Goal: Information Seeking & Learning: Learn about a topic

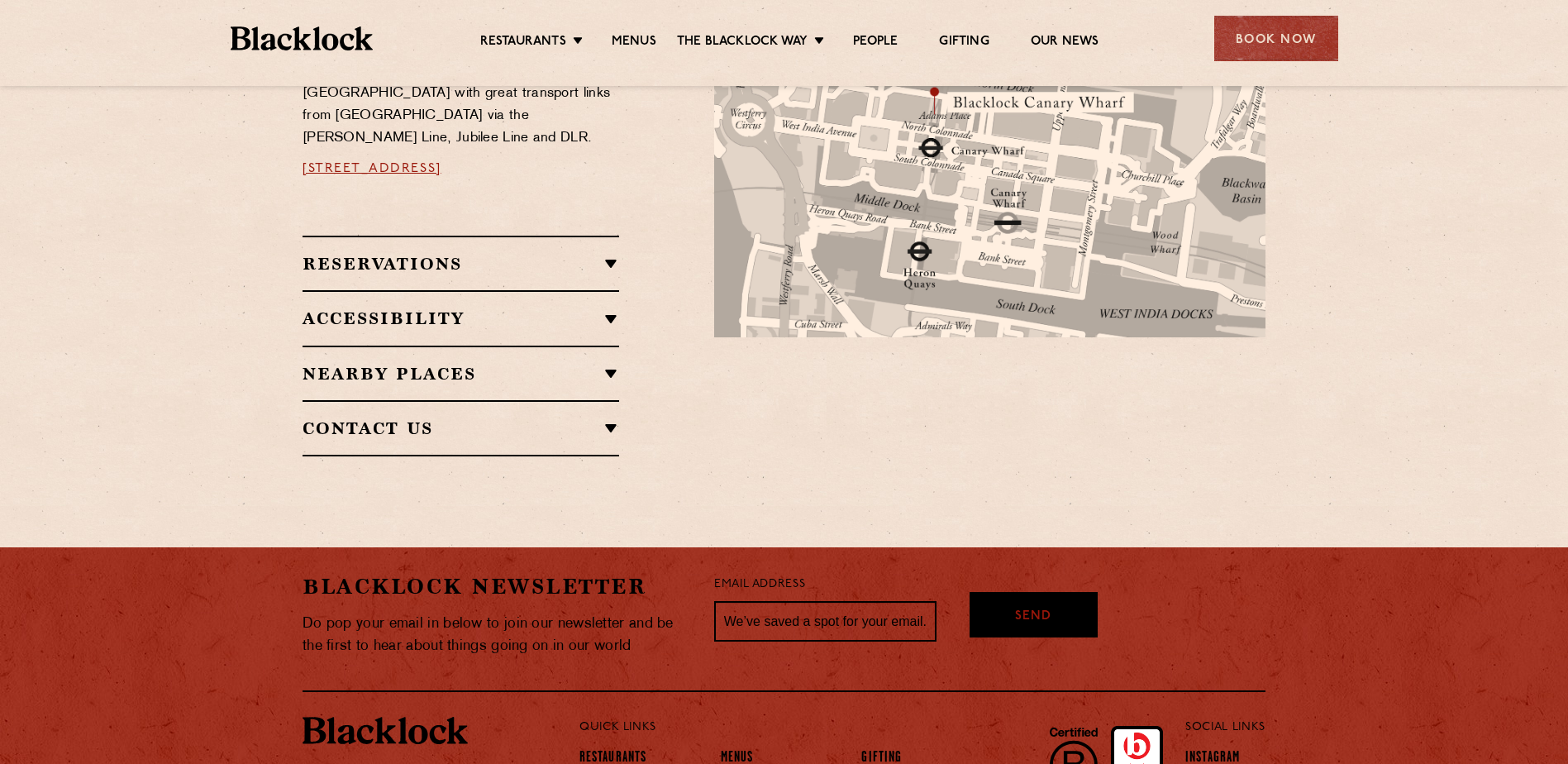
scroll to position [1006, 0]
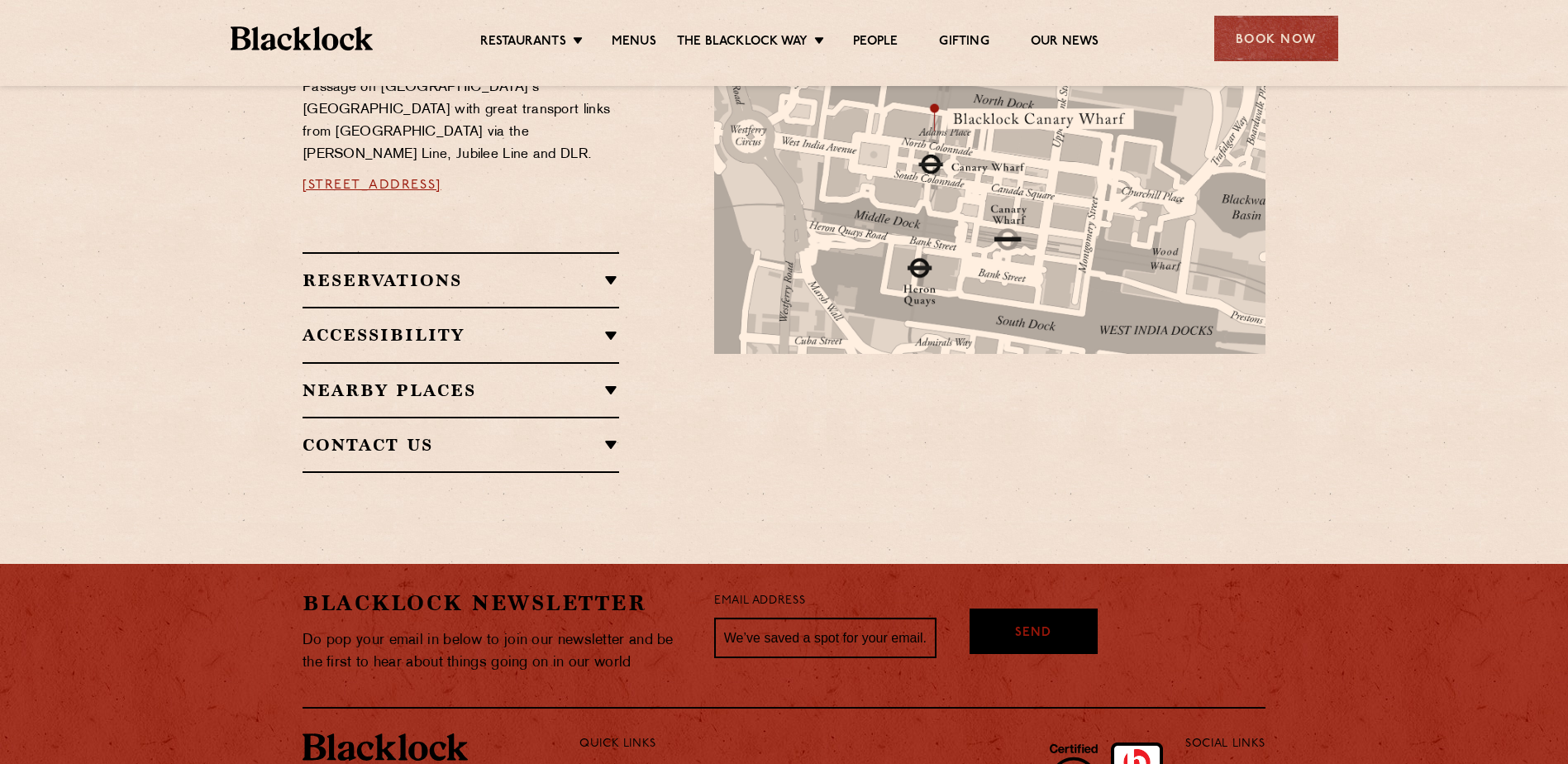
click at [1481, 477] on section "Restaurant Information Located under the railway tracks on Frobisher’s Passage …" at bounding box center [784, 230] width 1568 height 583
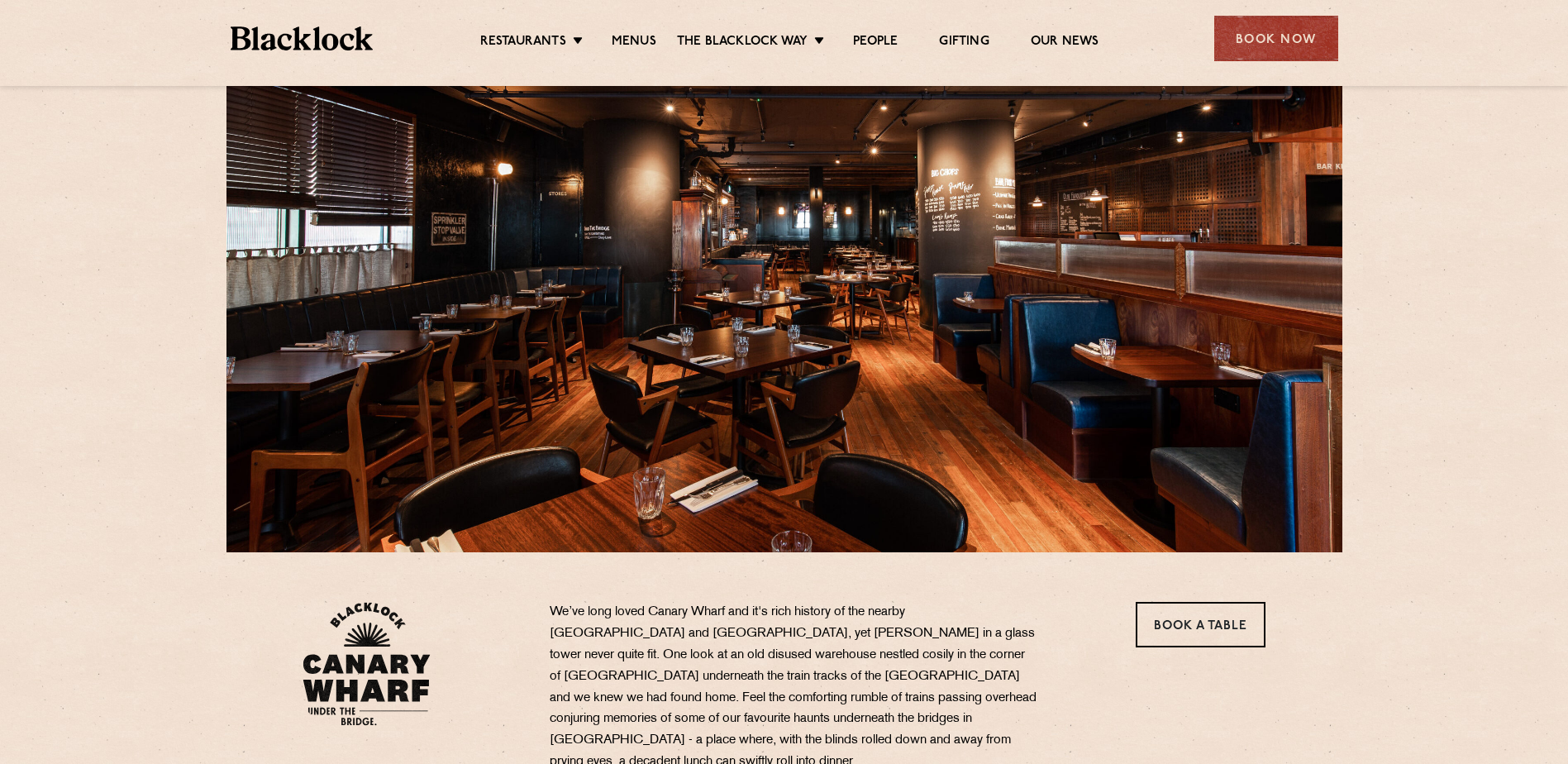
scroll to position [0, 0]
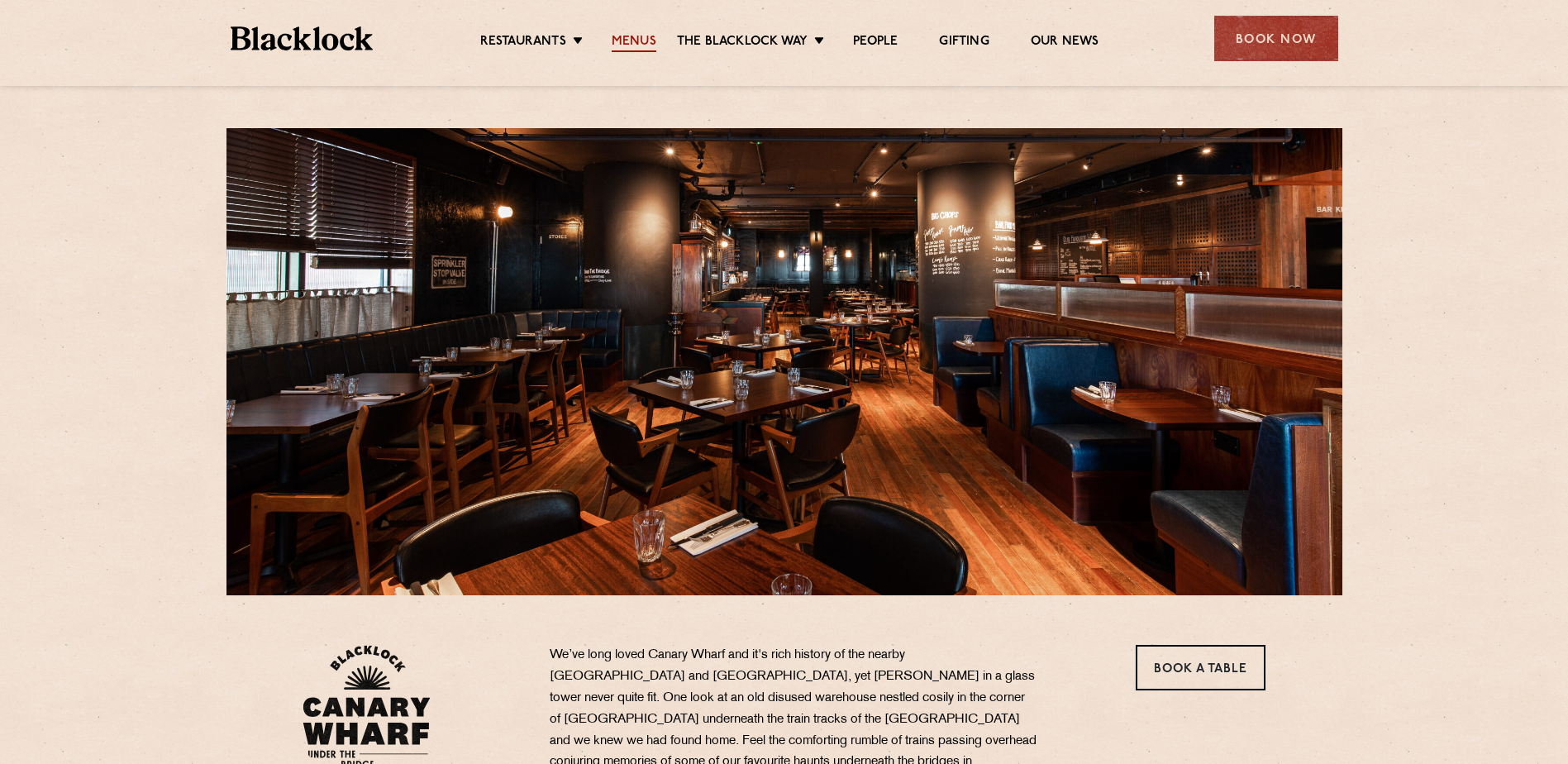
click at [647, 46] on link "Menus" at bounding box center [634, 42] width 45 height 18
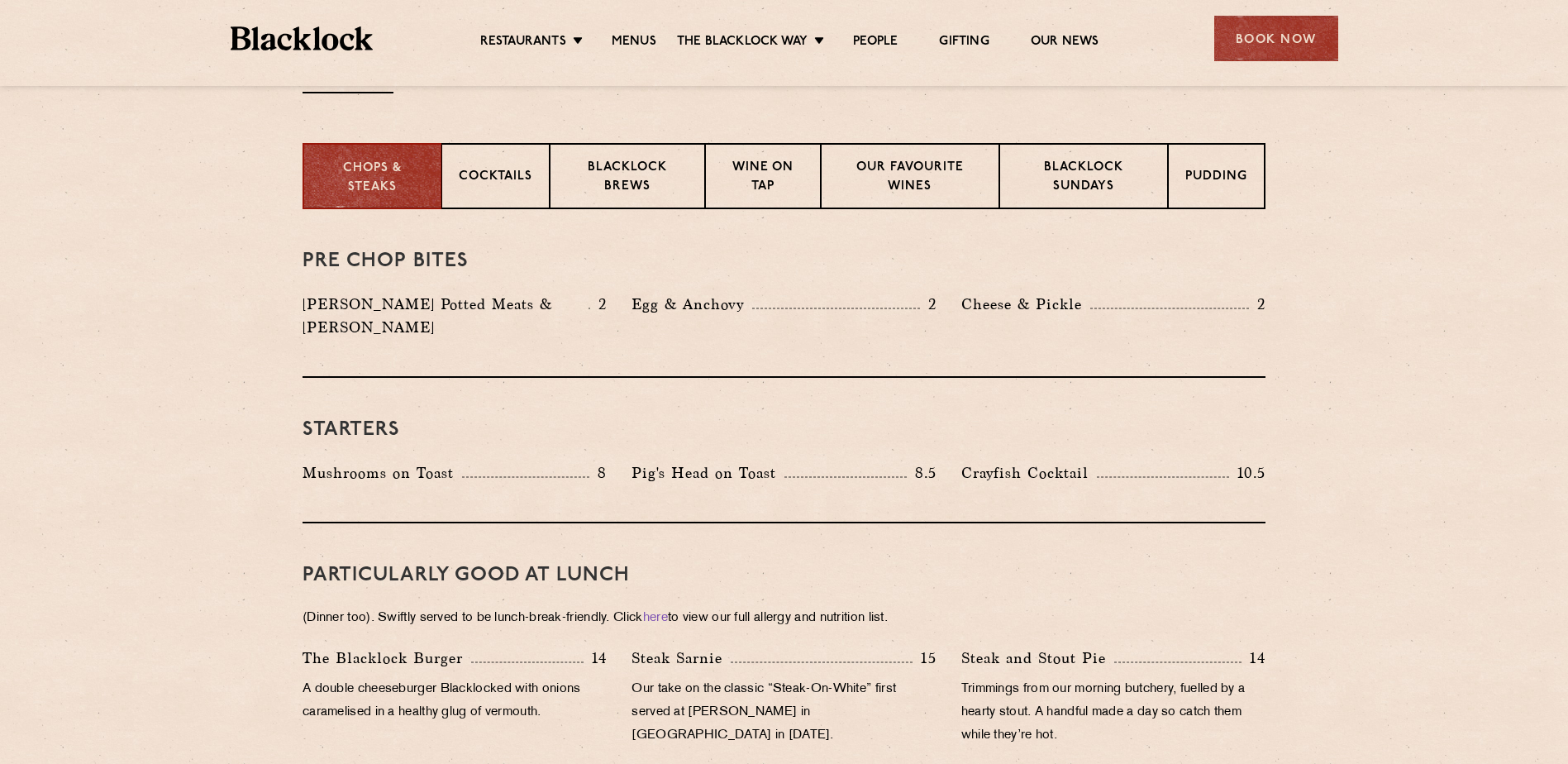
scroll to position [631, 0]
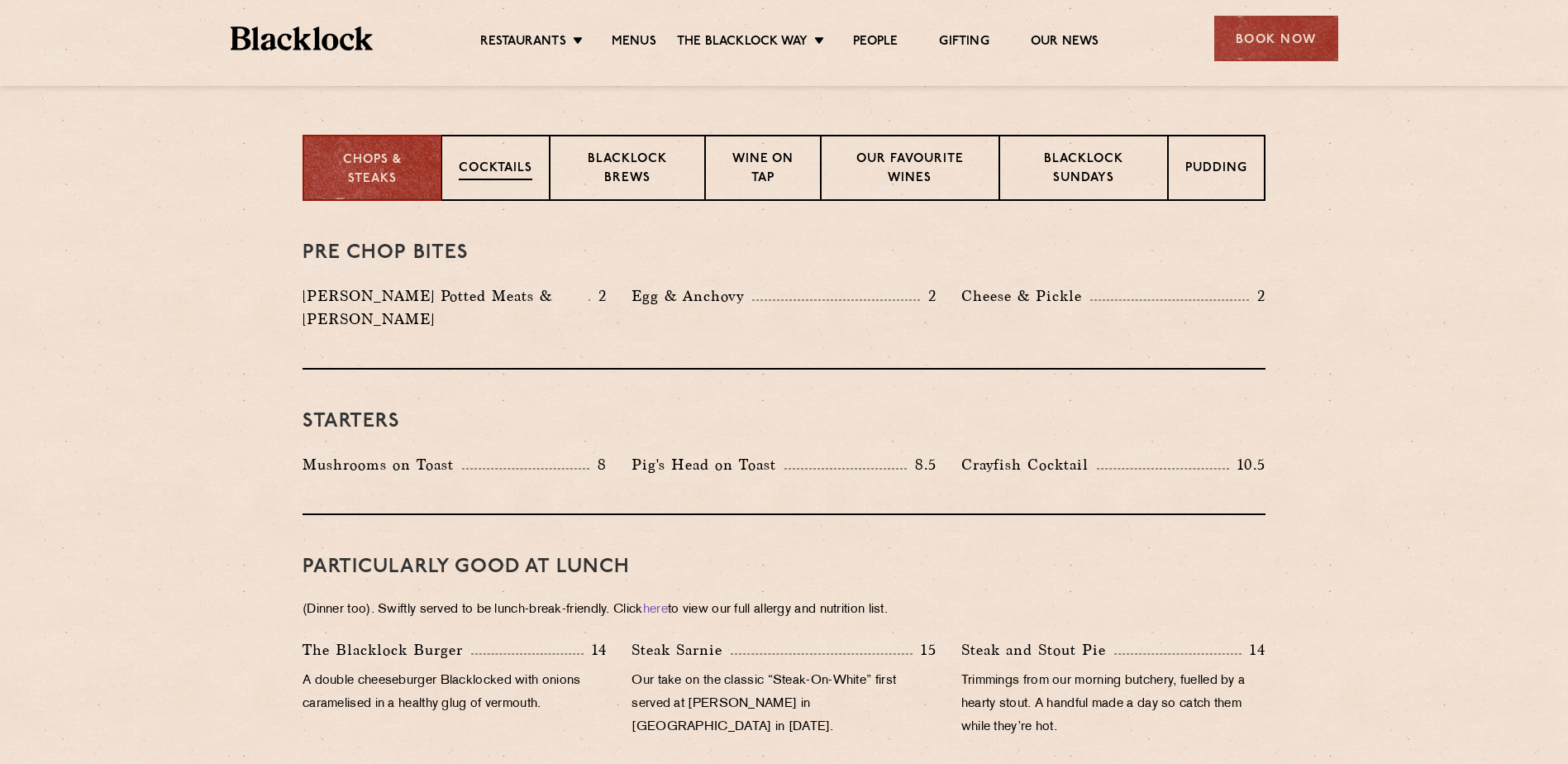
click at [520, 169] on p "Cocktails" at bounding box center [495, 170] width 73 height 21
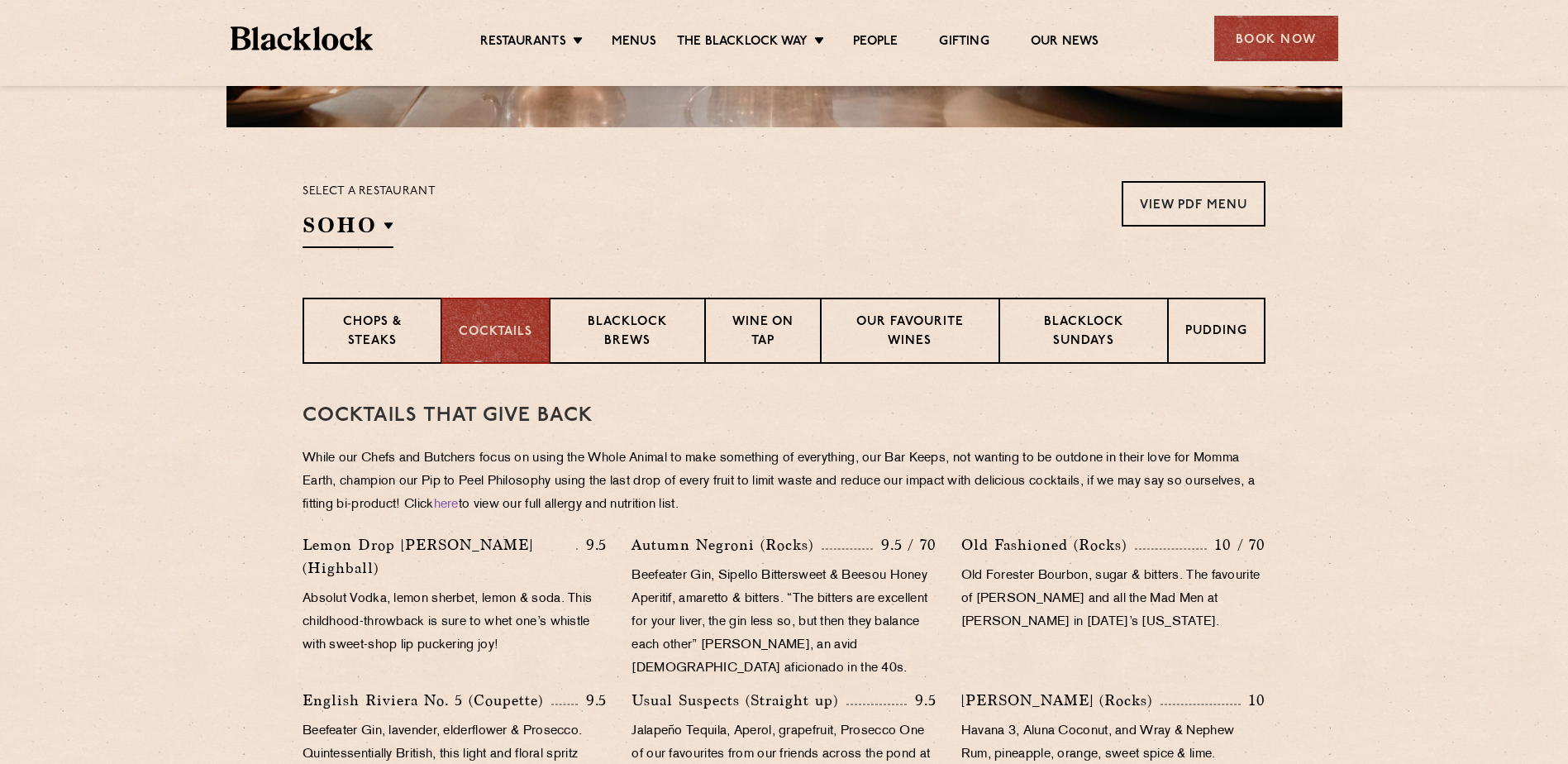
scroll to position [548, 0]
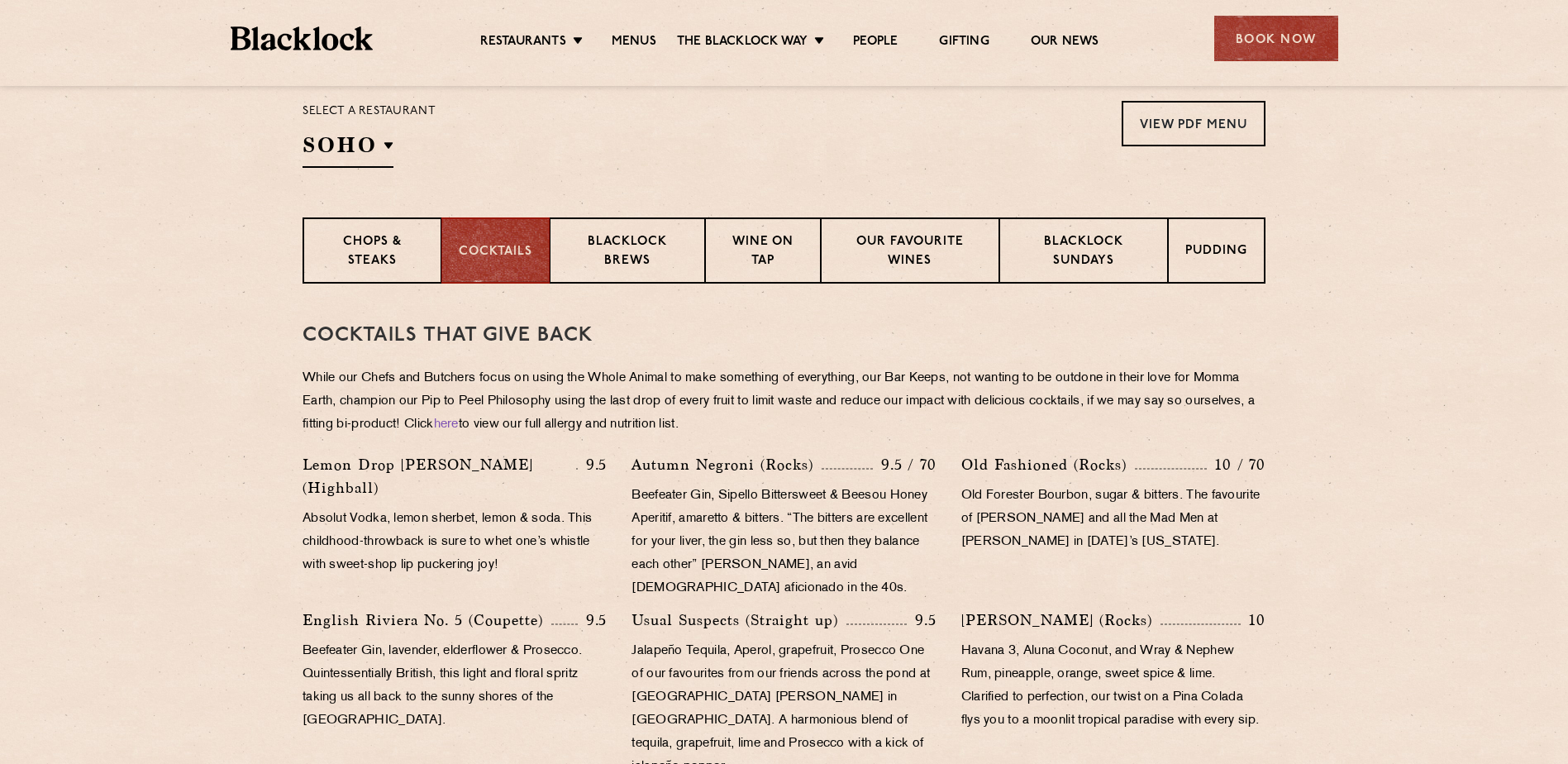
click at [1273, 251] on div "Chops & Steaks Cocktails [PERSON_NAME] Brews Wine on Tap Our favourite wines [P…" at bounding box center [784, 251] width 1005 height 67
click at [1238, 258] on p "Pudding" at bounding box center [1217, 252] width 62 height 21
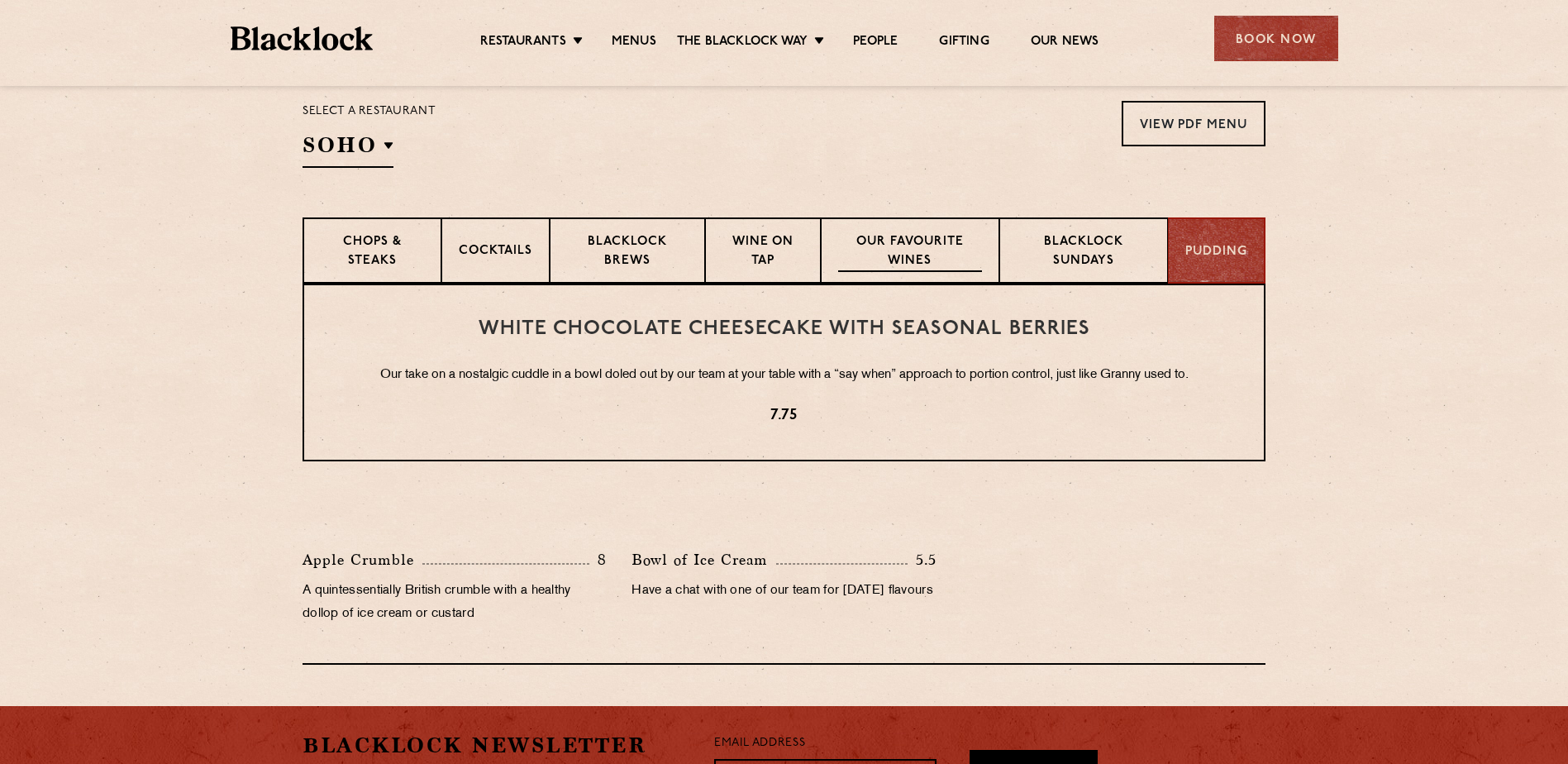
click at [919, 258] on p "Our favourite wines" at bounding box center [910, 252] width 143 height 39
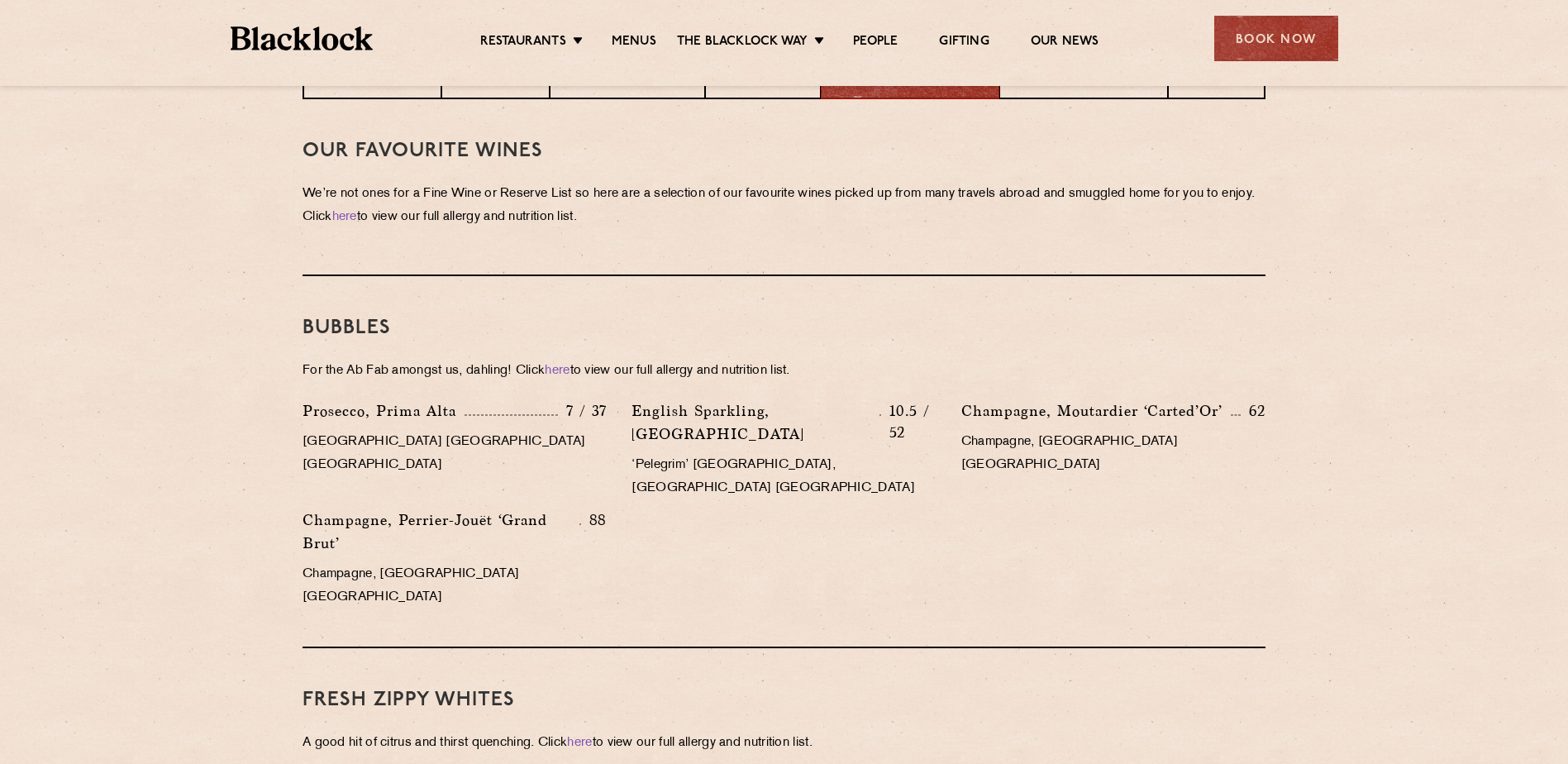
scroll to position [631, 0]
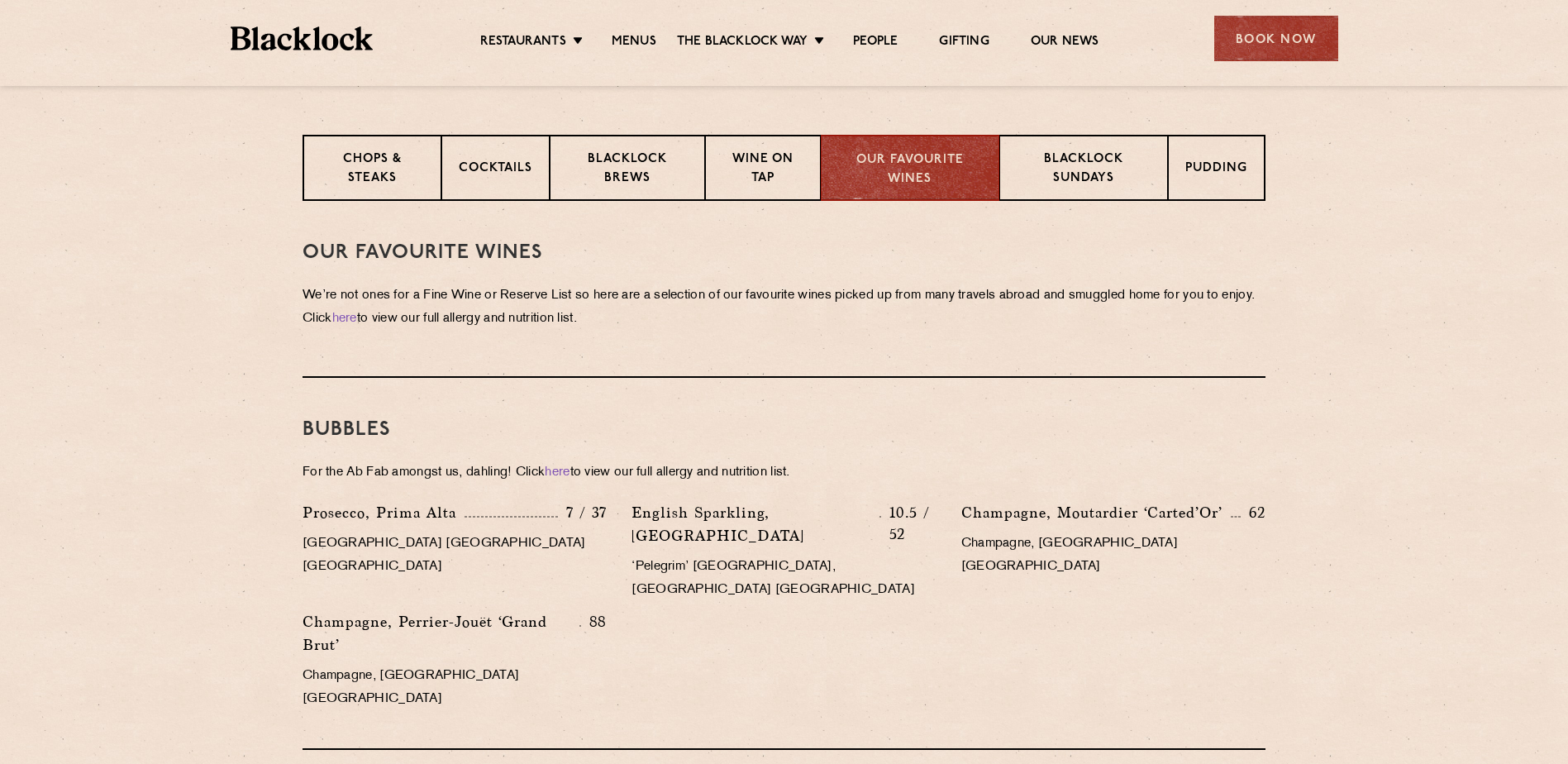
click at [832, 263] on h3 "Our Favourite Wines" at bounding box center [784, 252] width 963 height 22
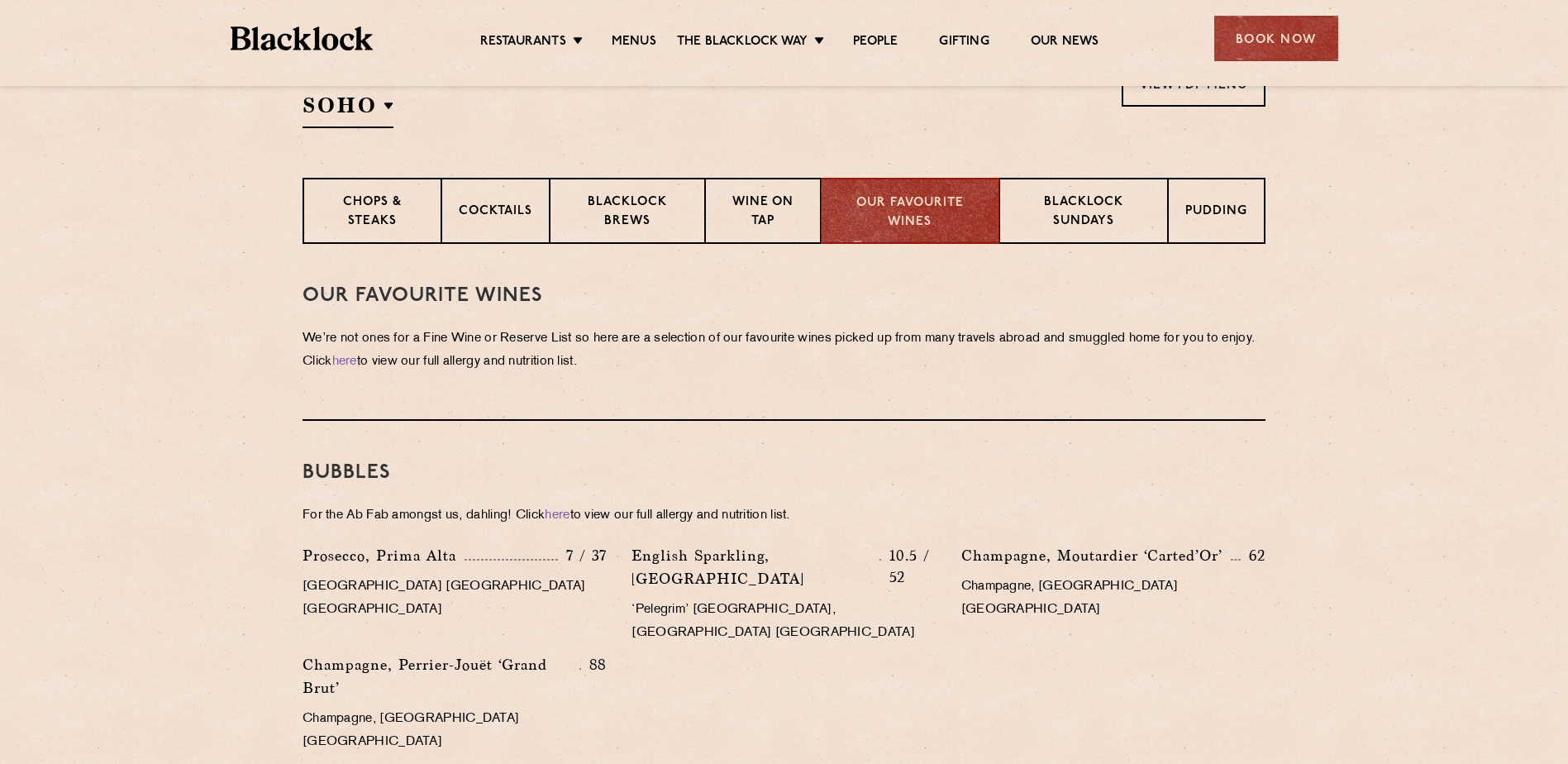
scroll to position [596, 0]
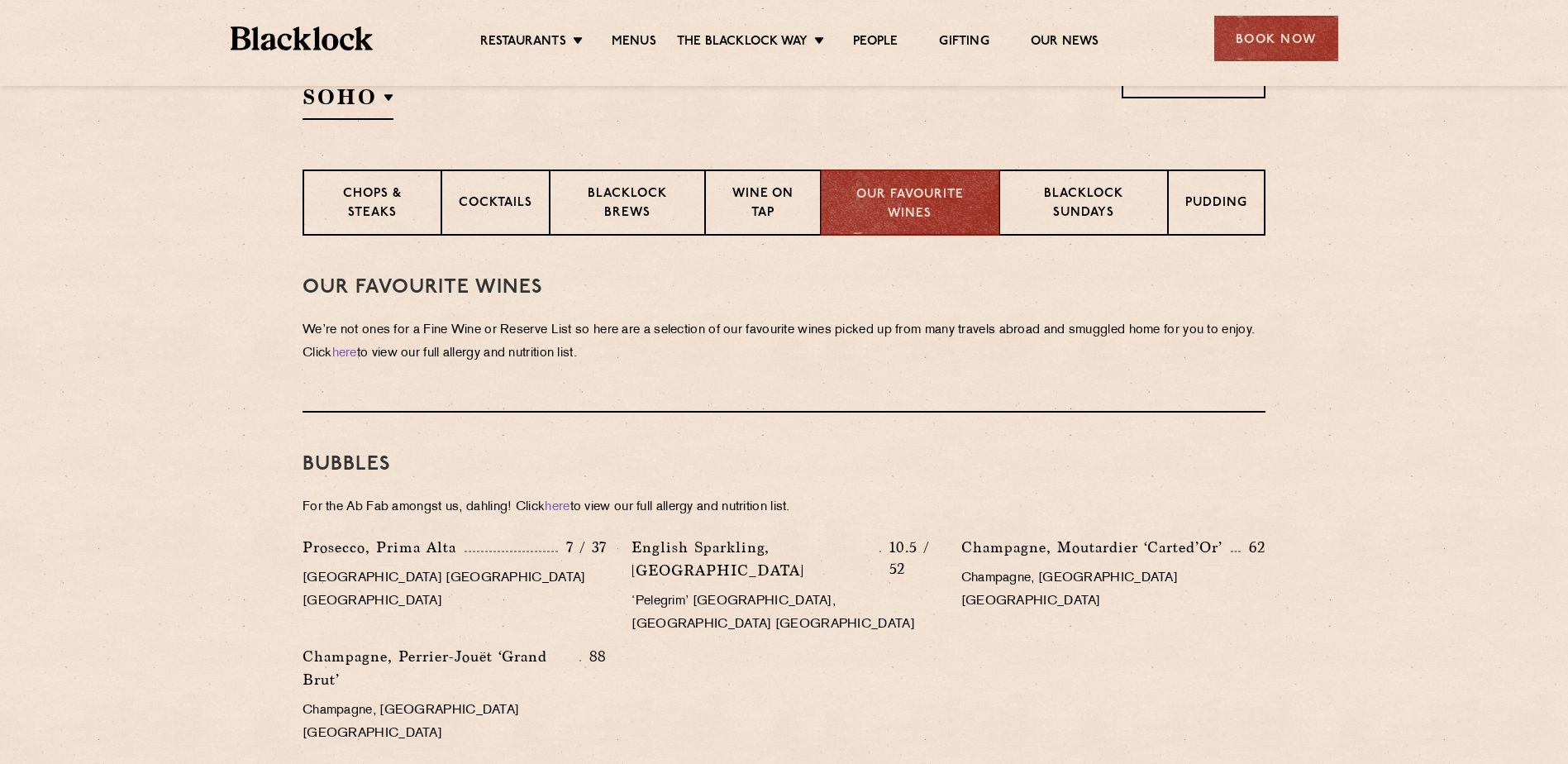
click at [796, 328] on p "We’re not ones for a Fine Wine or Reserve List so here are a selection of our f…" at bounding box center [784, 342] width 963 height 47
click at [749, 213] on p "Wine on Tap" at bounding box center [763, 204] width 81 height 39
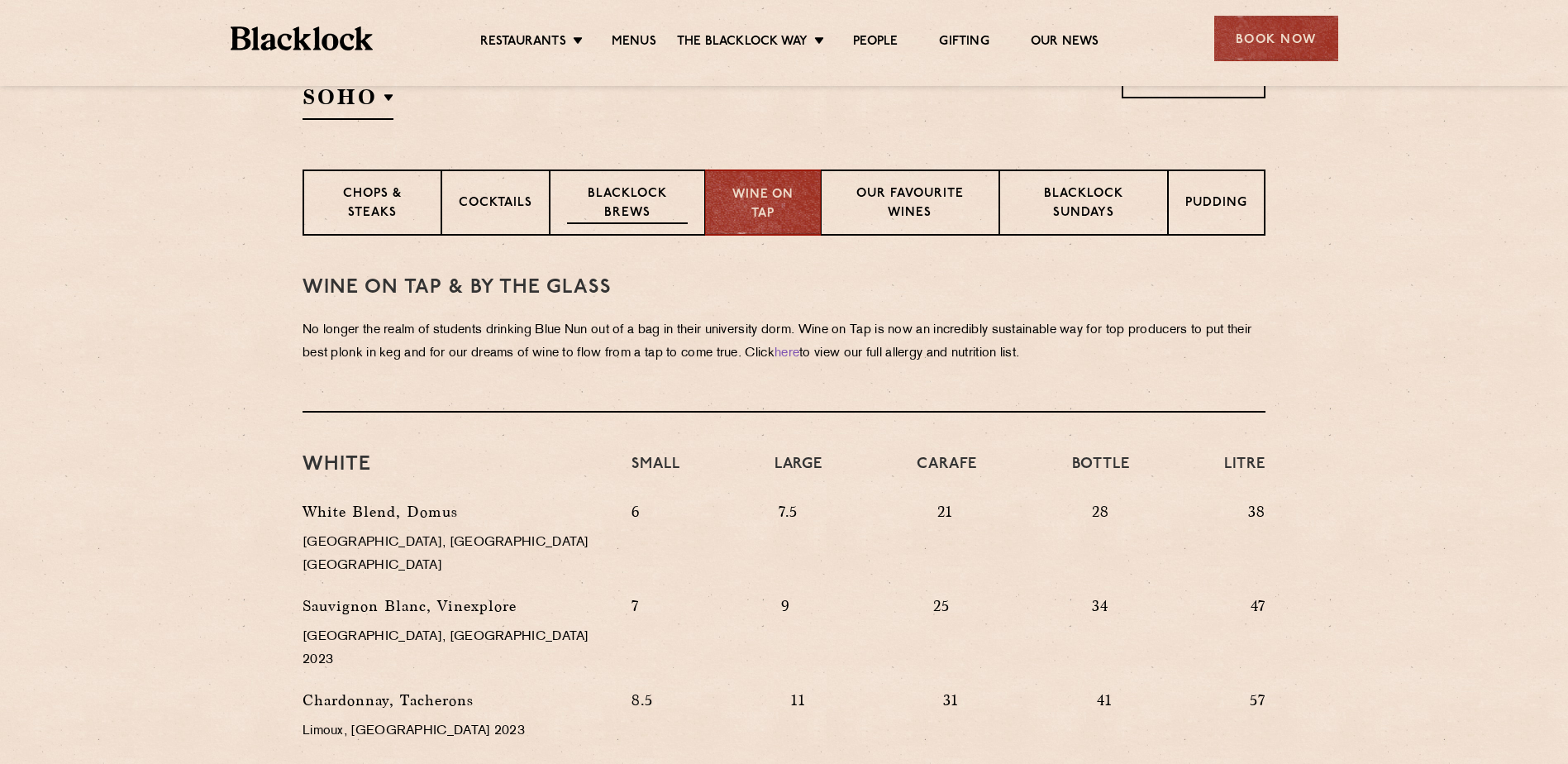
click at [692, 193] on div "Blacklock Brews" at bounding box center [627, 202] width 156 height 67
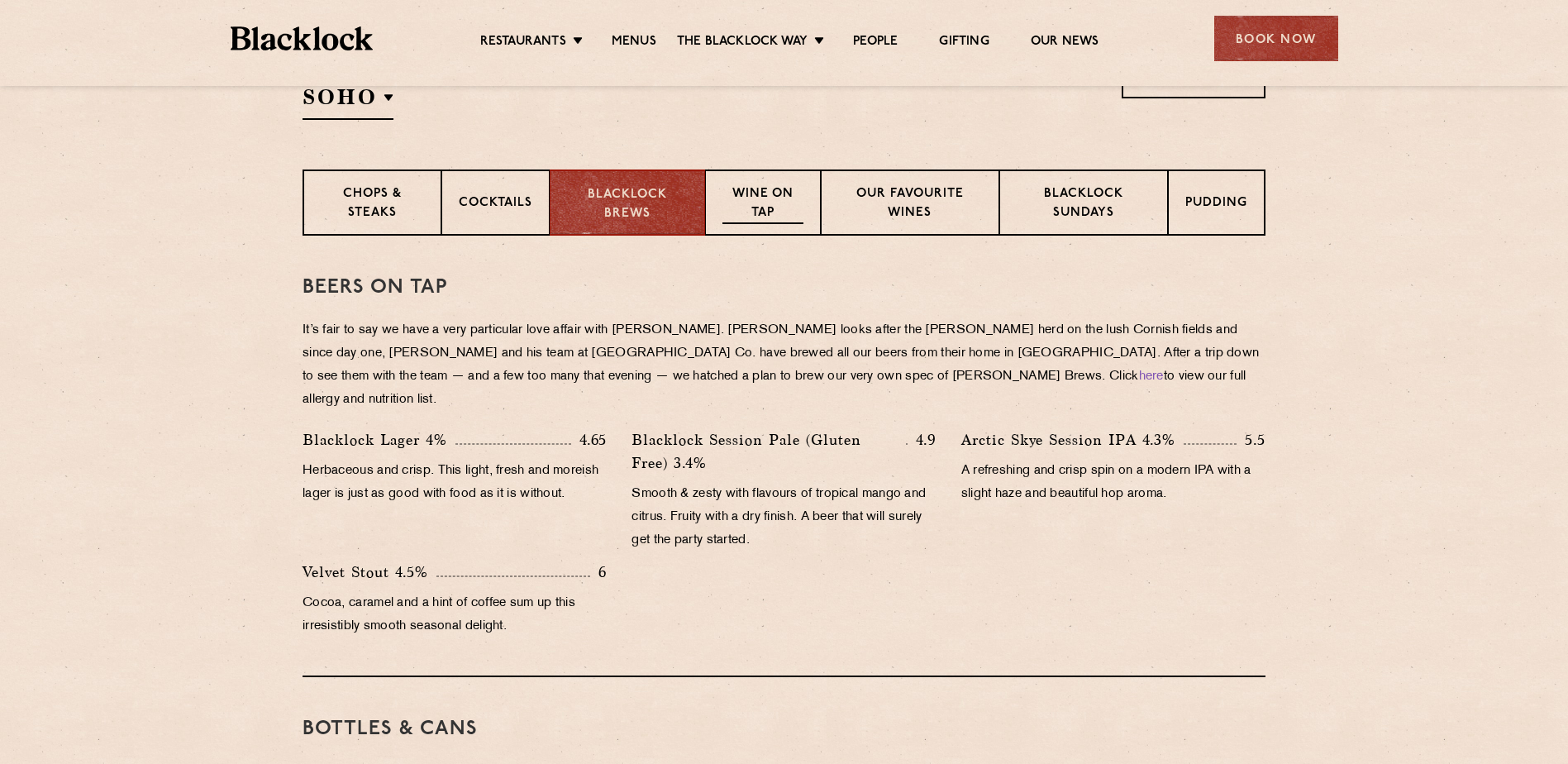
click at [749, 208] on p "Wine on Tap" at bounding box center [763, 204] width 81 height 39
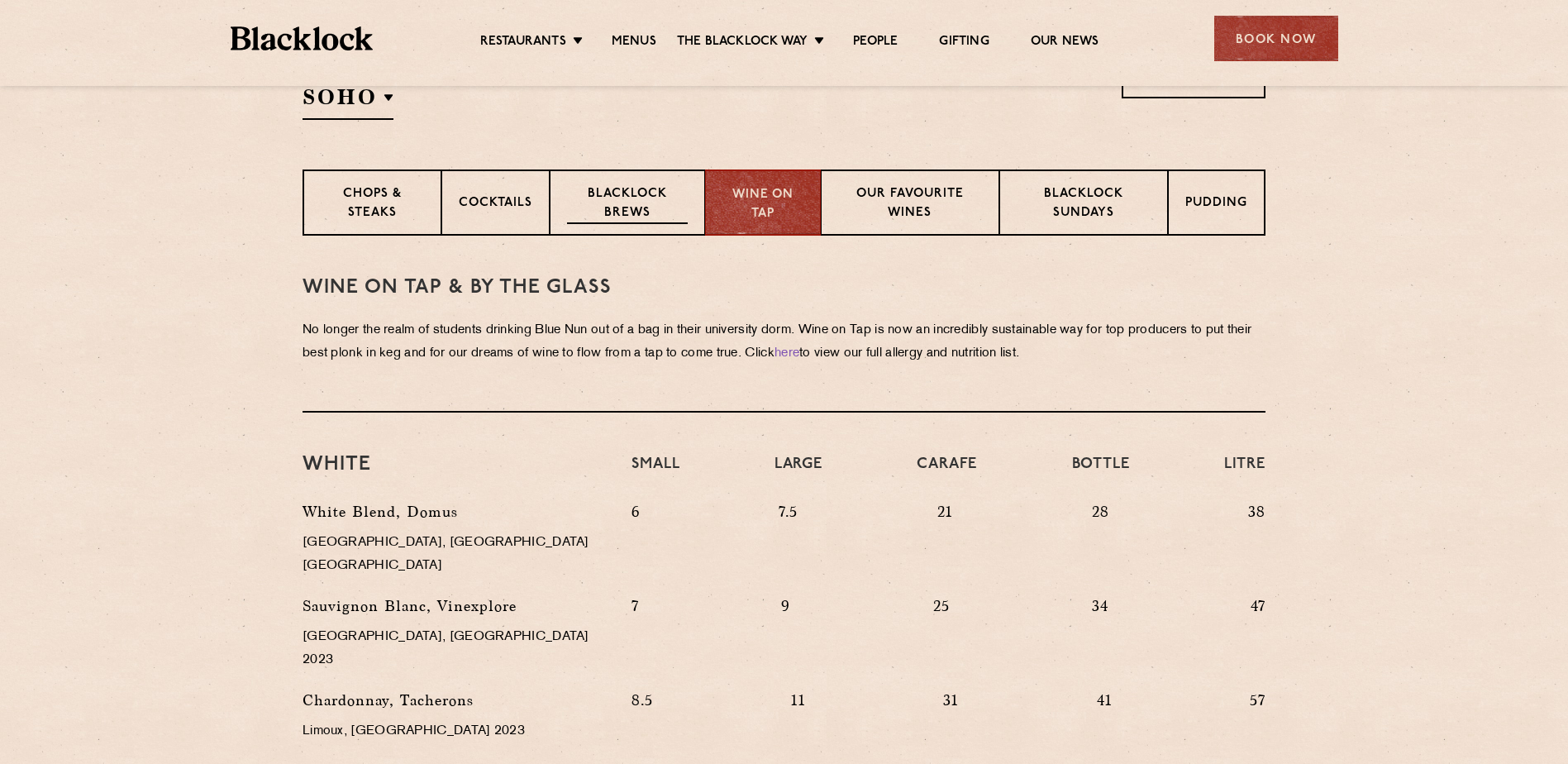
click at [673, 210] on p "Blacklock Brews" at bounding box center [627, 204] width 121 height 39
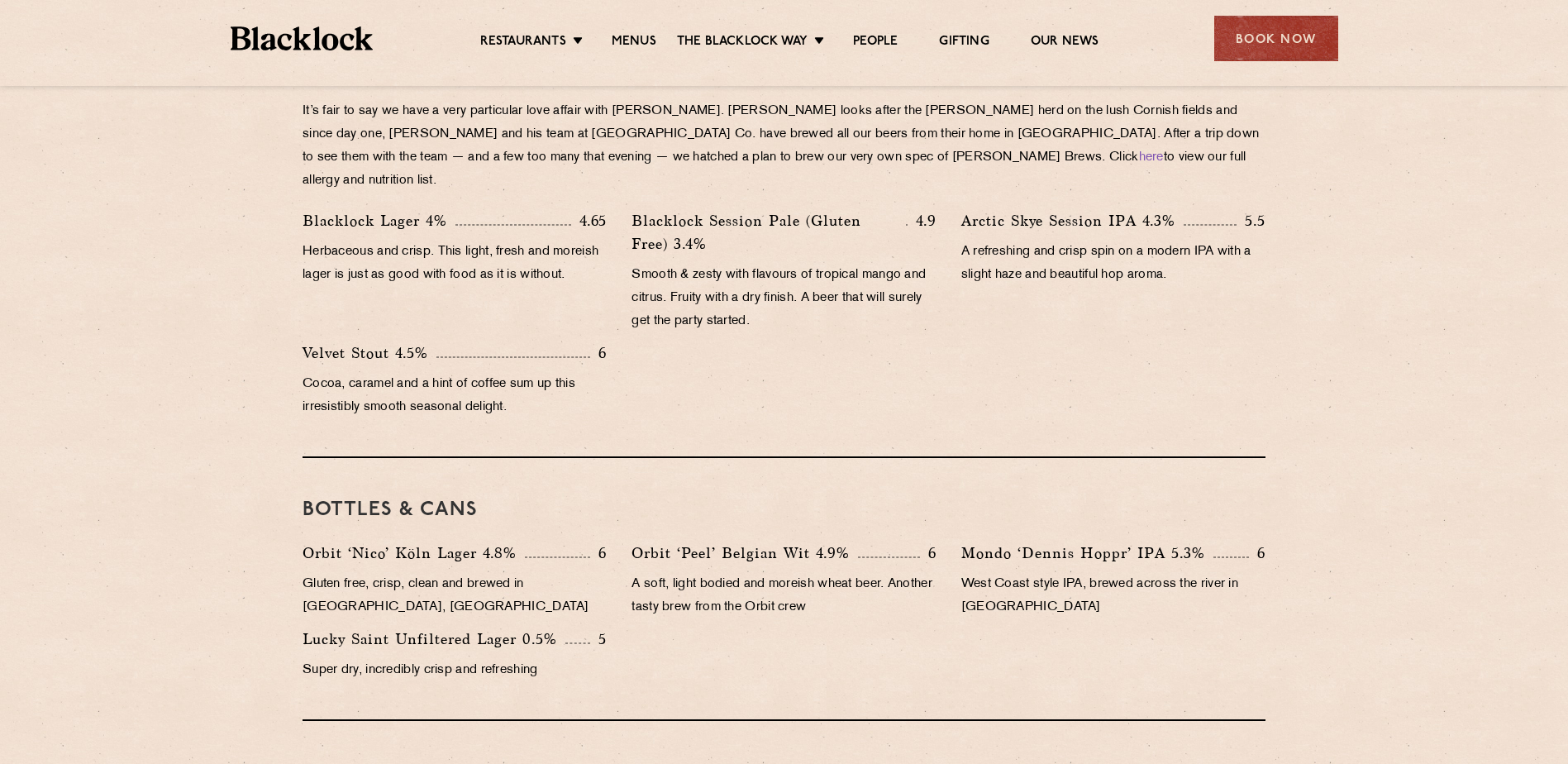
scroll to position [513, 0]
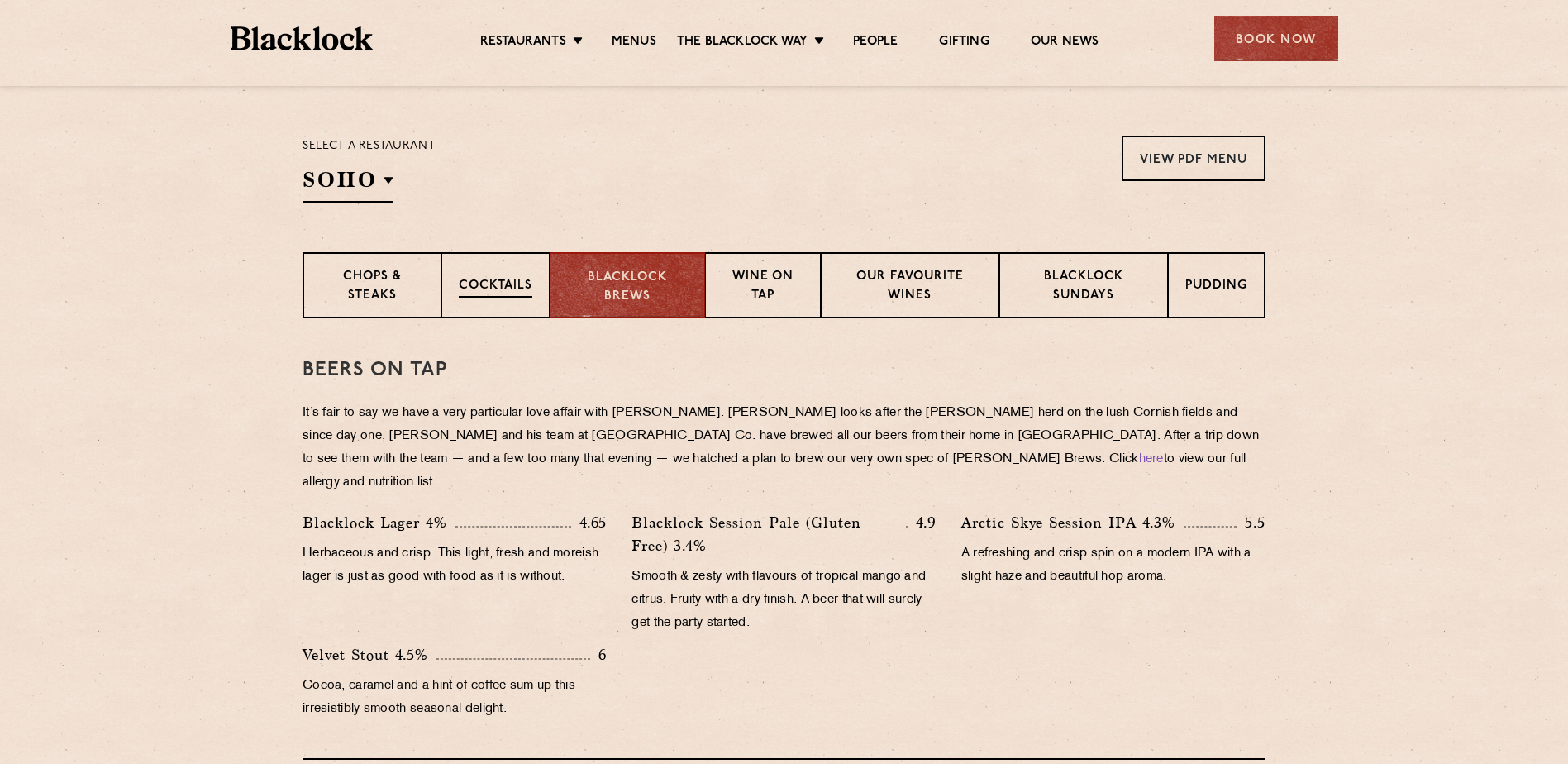
click at [498, 279] on p "Cocktails" at bounding box center [495, 288] width 73 height 21
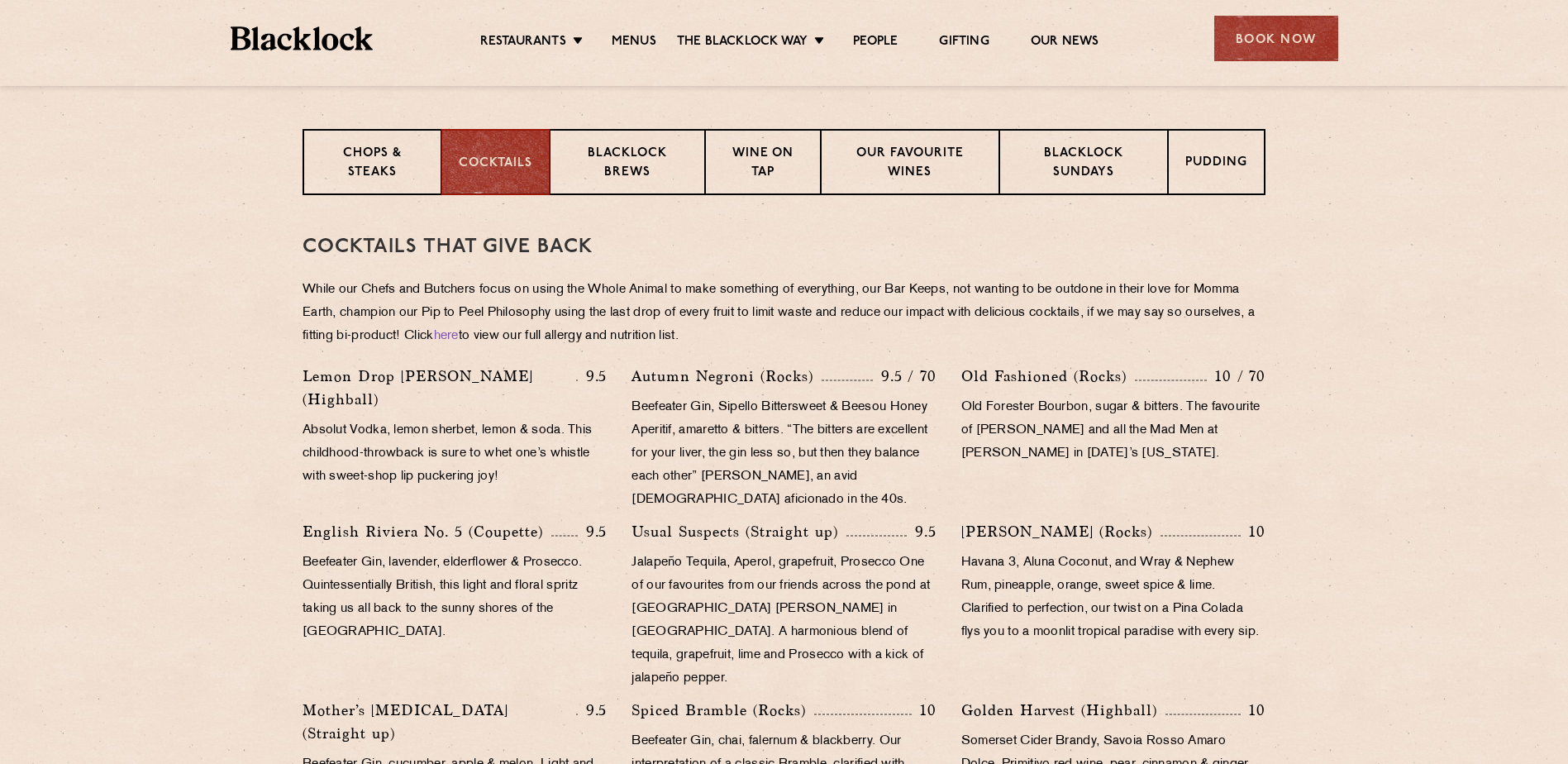
scroll to position [608, 0]
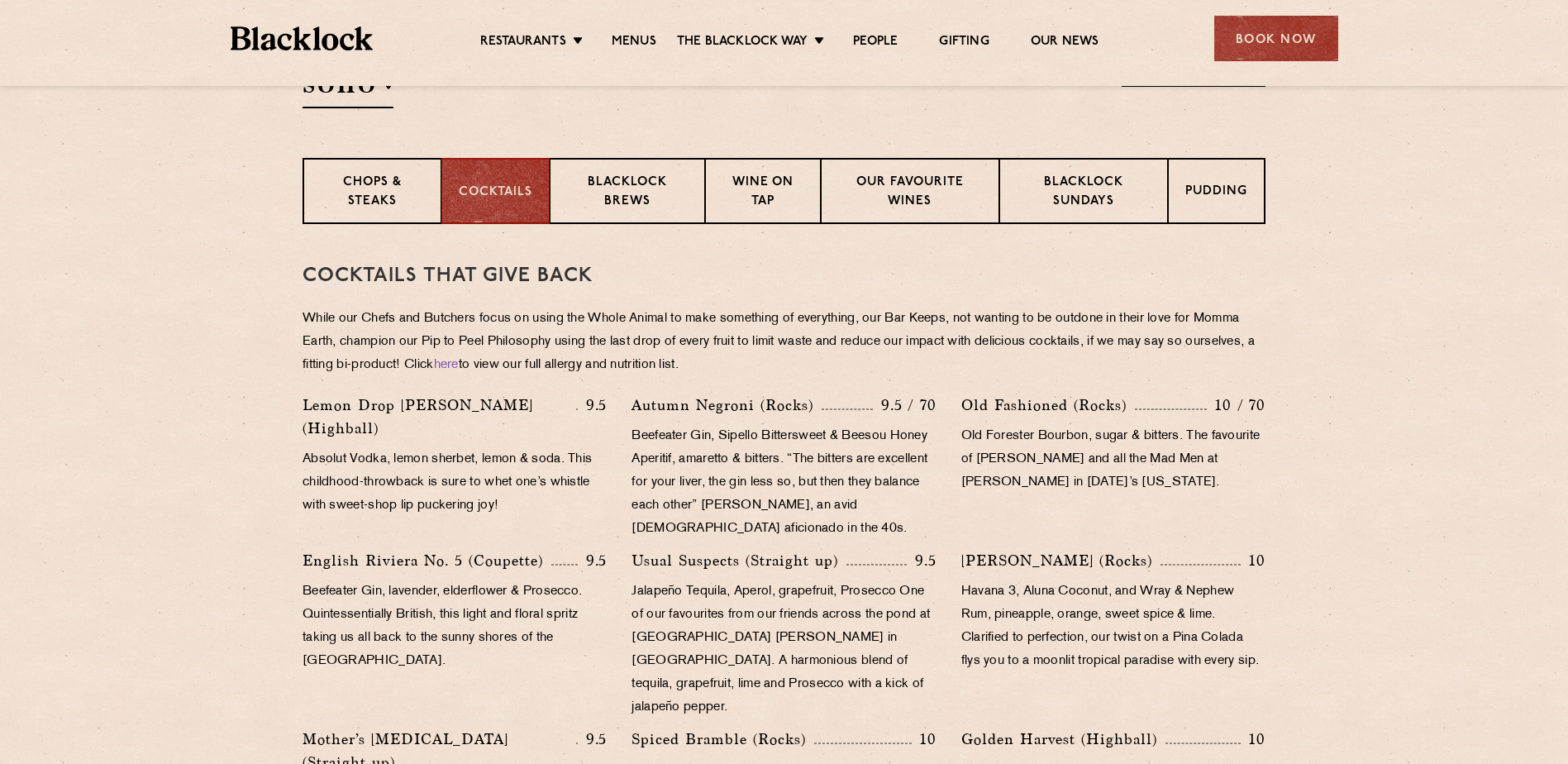
drag, startPoint x: 565, startPoint y: 350, endPoint x: 580, endPoint y: 315, distance: 38.1
click at [578, 315] on p "While our Chefs and Butchers focus on using the Whole Animal to make something …" at bounding box center [784, 342] width 963 height 69
